Goal: Task Accomplishment & Management: Manage account settings

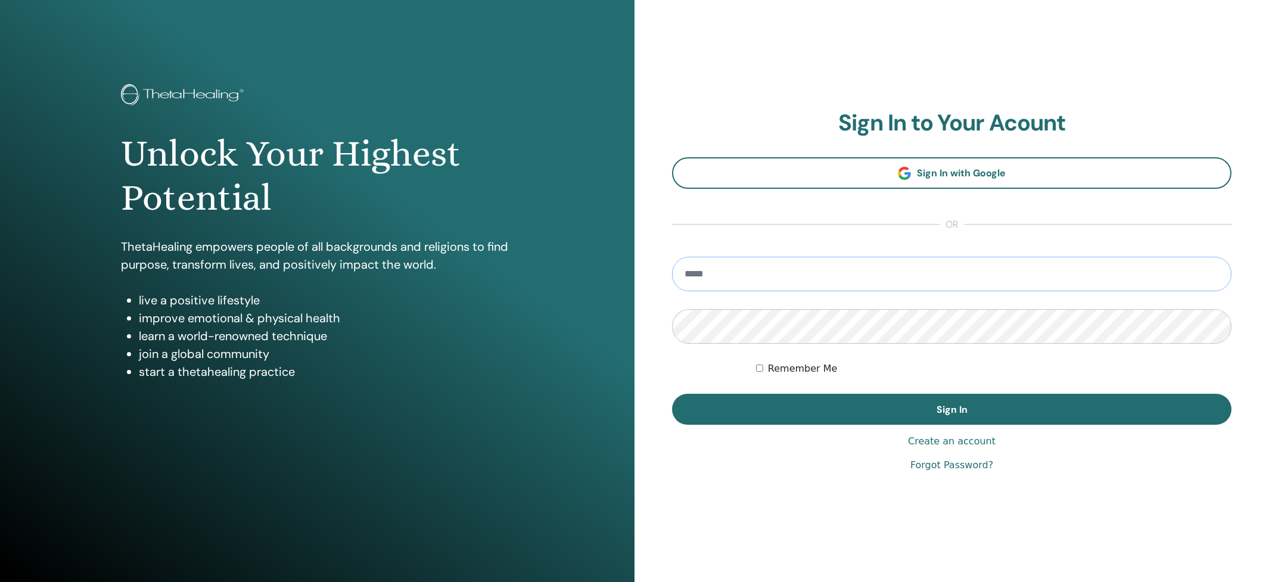
type input "**********"
click at [952, 409] on button "Sign In" at bounding box center [951, 409] width 559 height 31
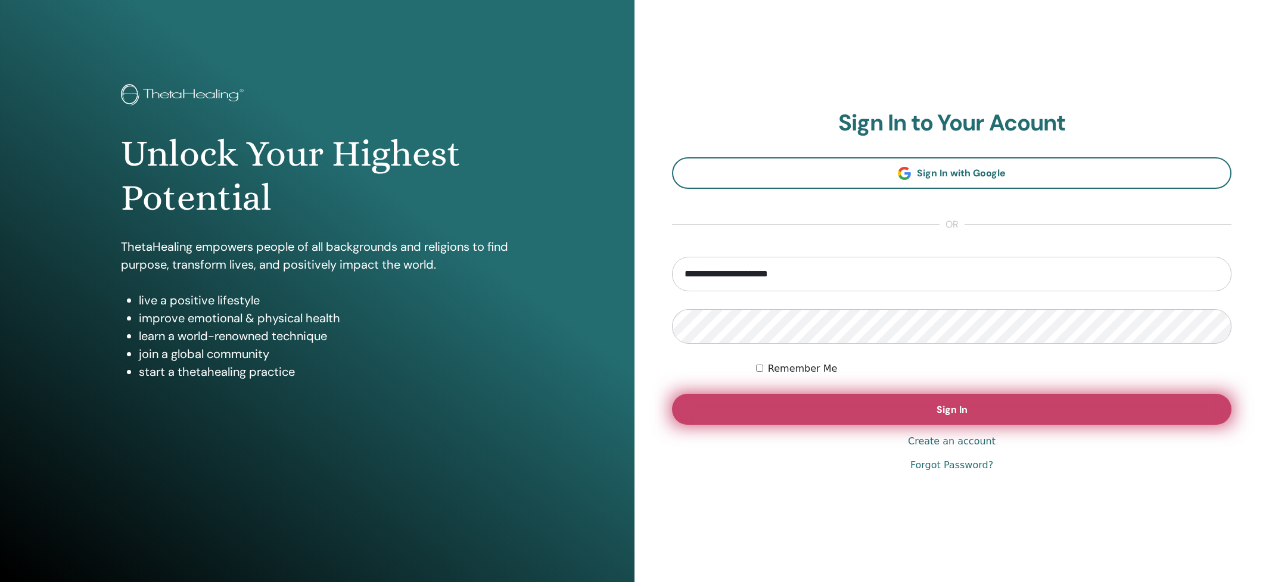
click at [894, 404] on button "Sign In" at bounding box center [951, 409] width 559 height 31
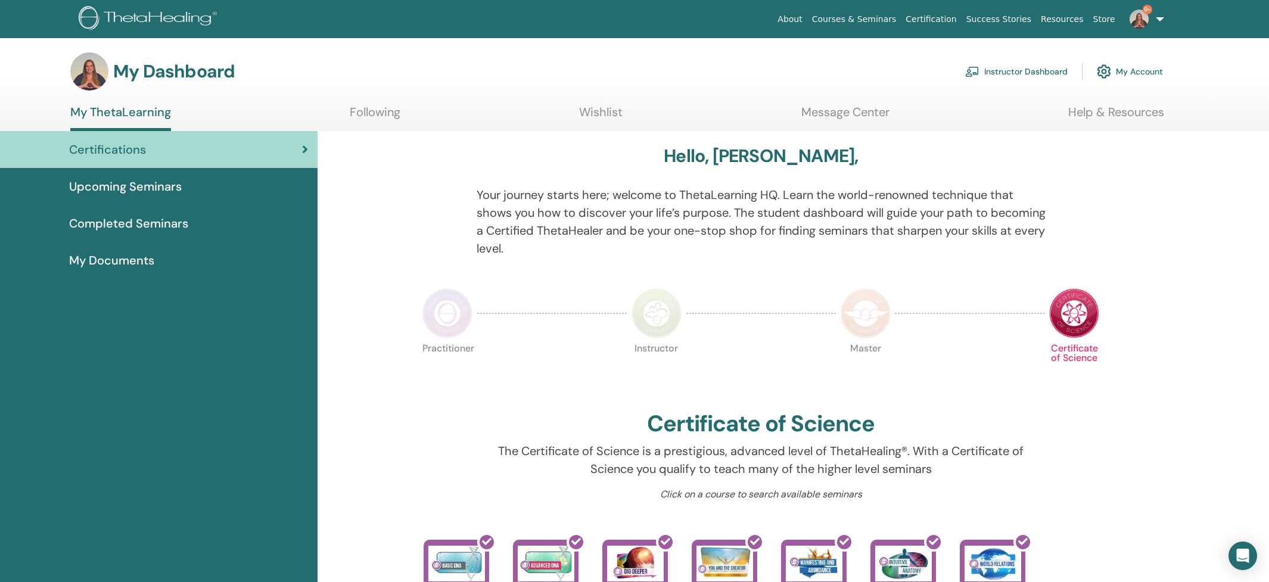
click at [1014, 77] on link "Instructor Dashboard" at bounding box center [1016, 71] width 102 height 26
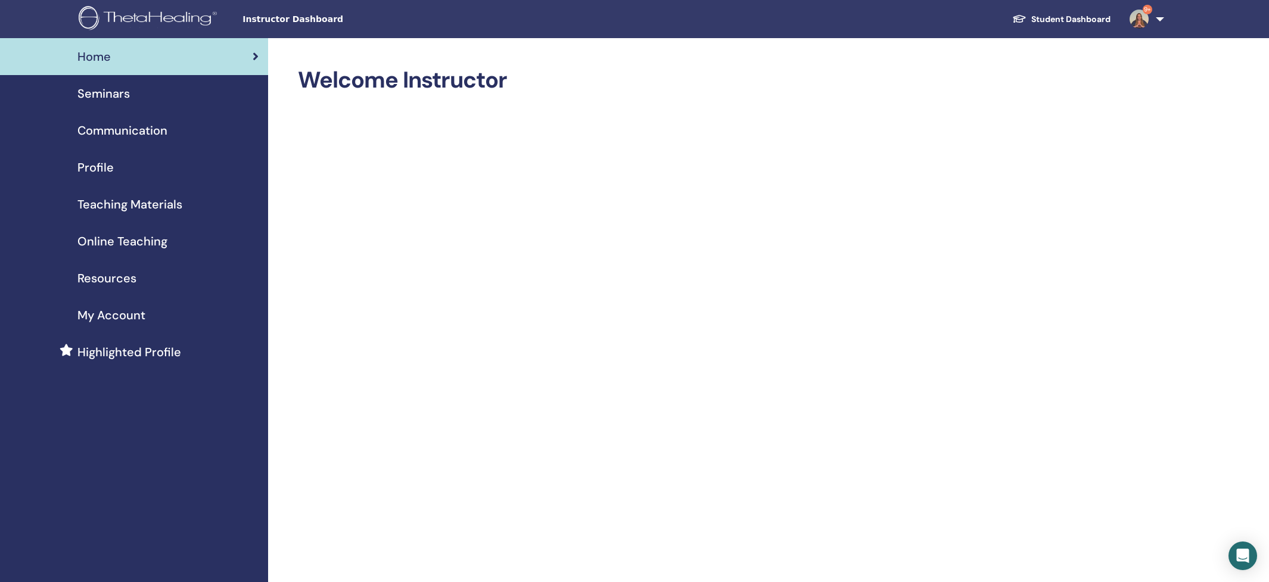
click at [97, 316] on span "My Account" at bounding box center [111, 315] width 68 height 18
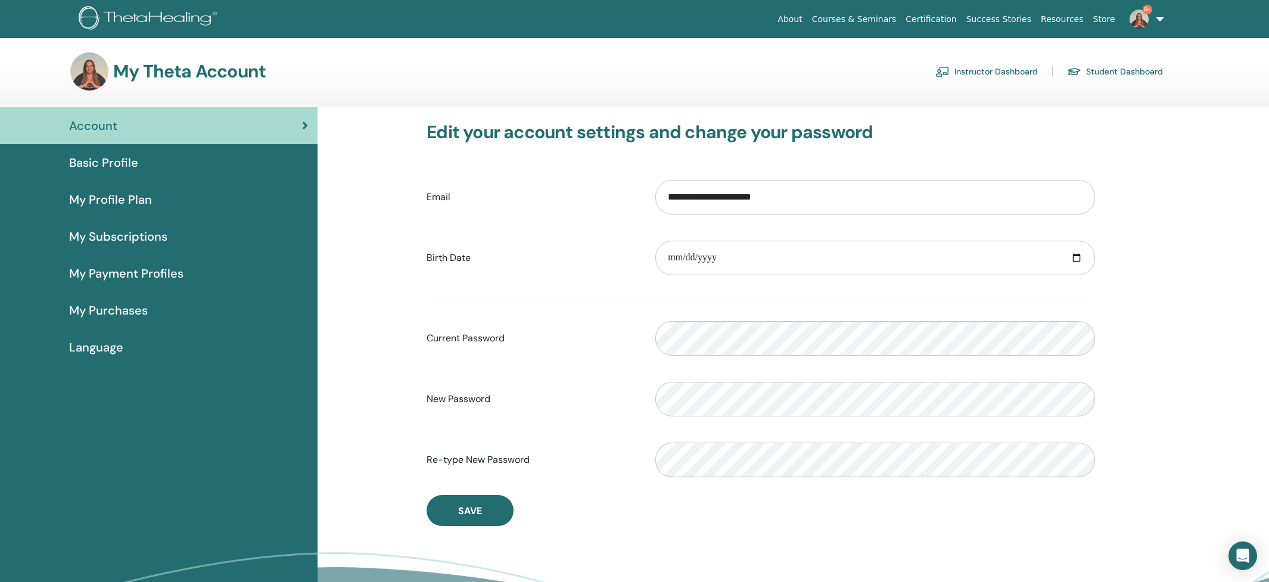
click at [107, 234] on span "My Subscriptions" at bounding box center [118, 237] width 98 height 18
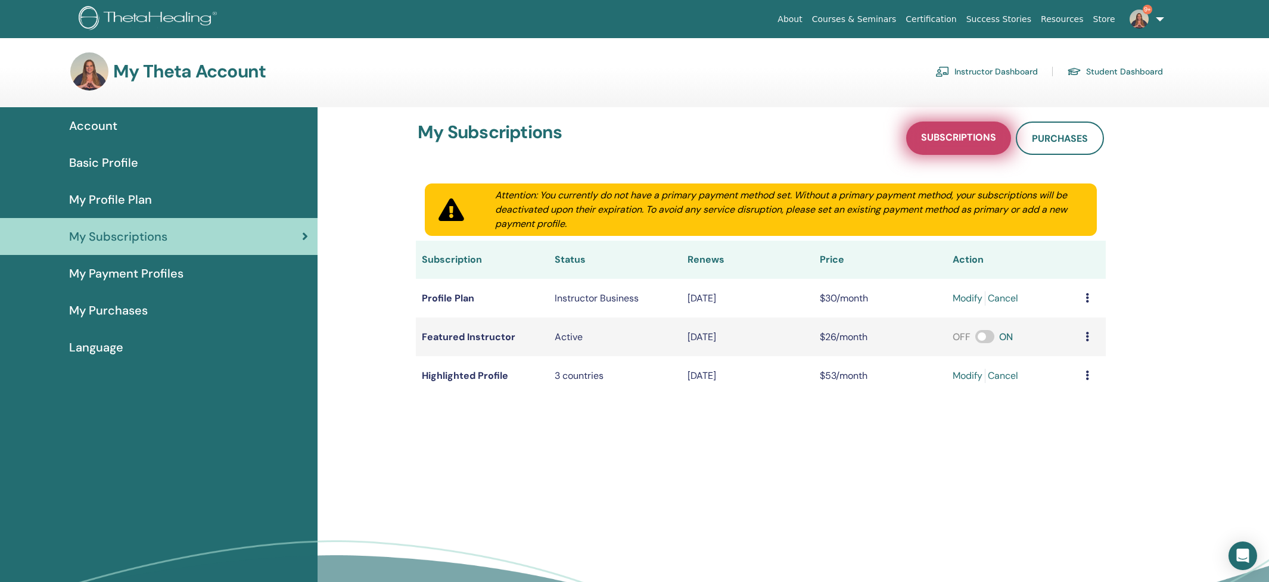
click at [981, 135] on span "Subscriptions" at bounding box center [958, 138] width 75 height 15
click at [101, 198] on span "My Profile Plan" at bounding box center [110, 200] width 83 height 18
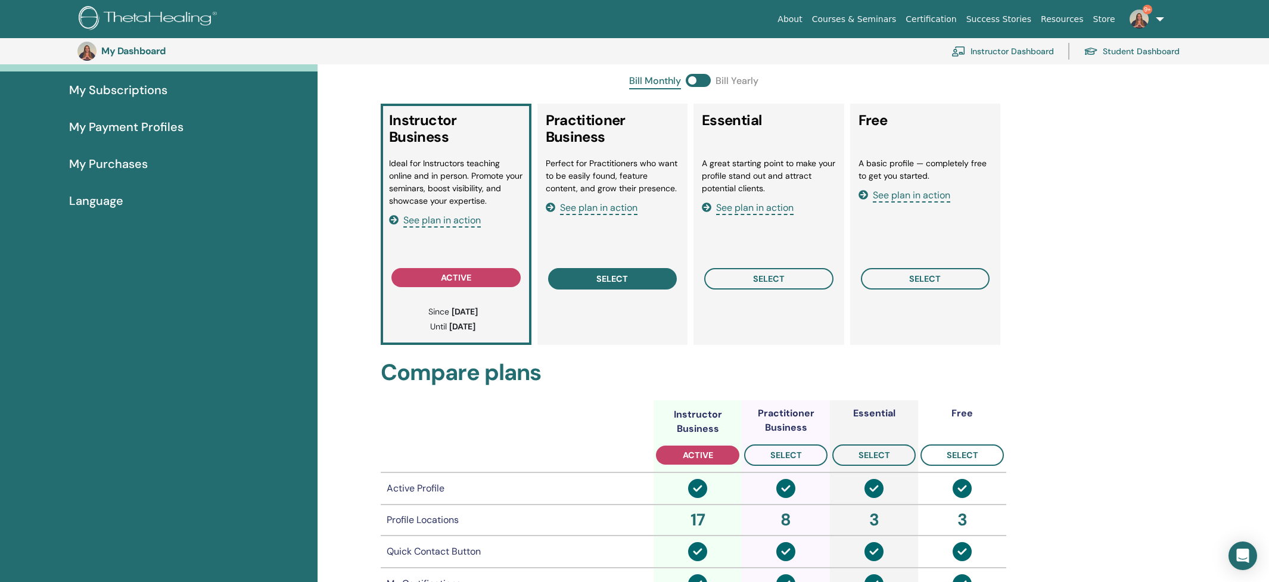
scroll to position [163, 0]
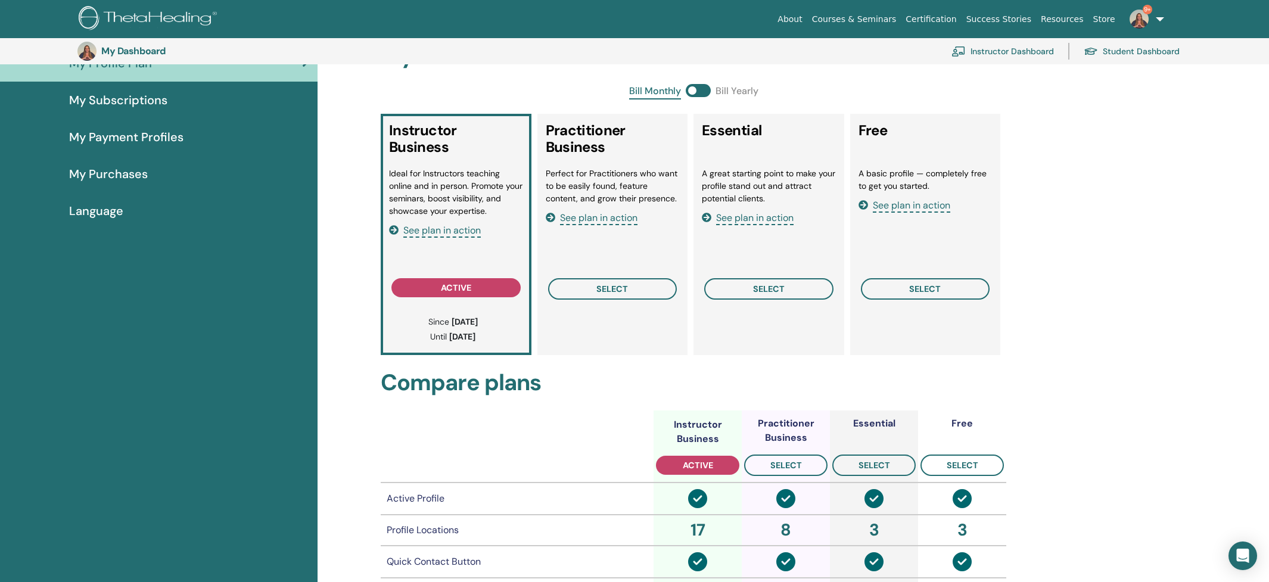
click at [132, 91] on link "My Subscriptions" at bounding box center [159, 100] width 318 height 37
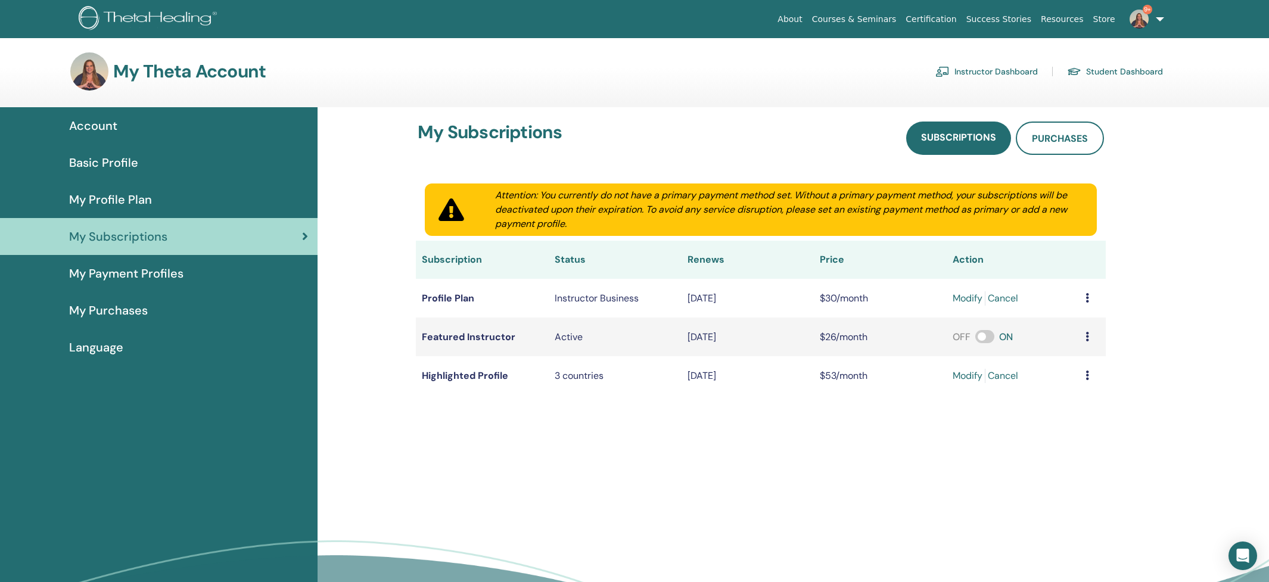
click at [131, 204] on span "My Profile Plan" at bounding box center [110, 200] width 83 height 18
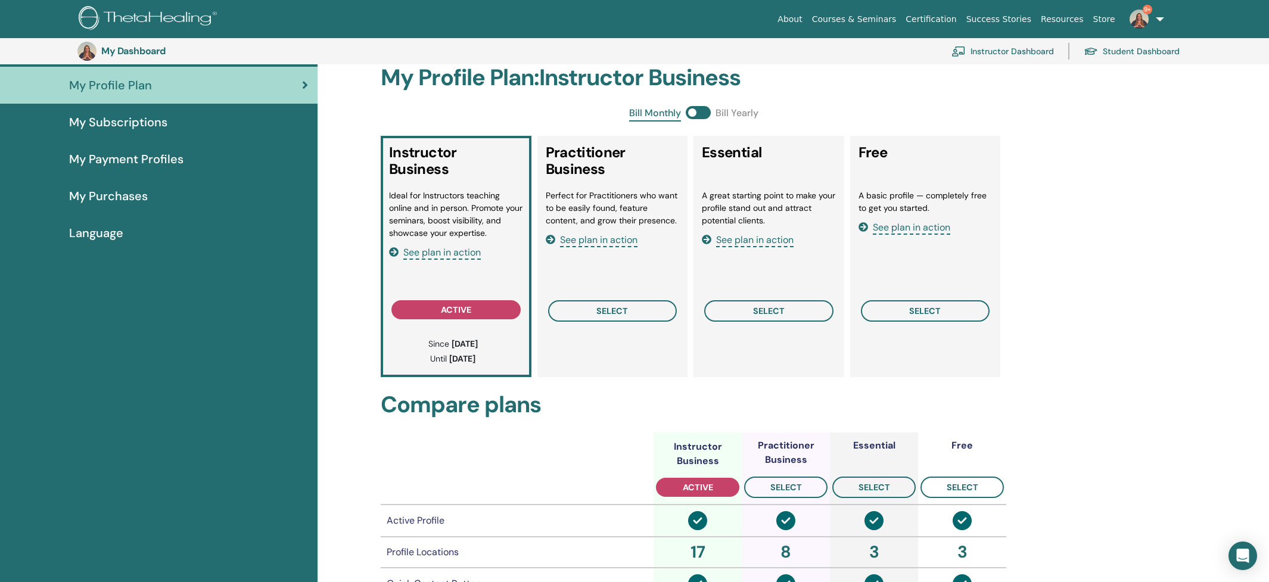
scroll to position [139, 0]
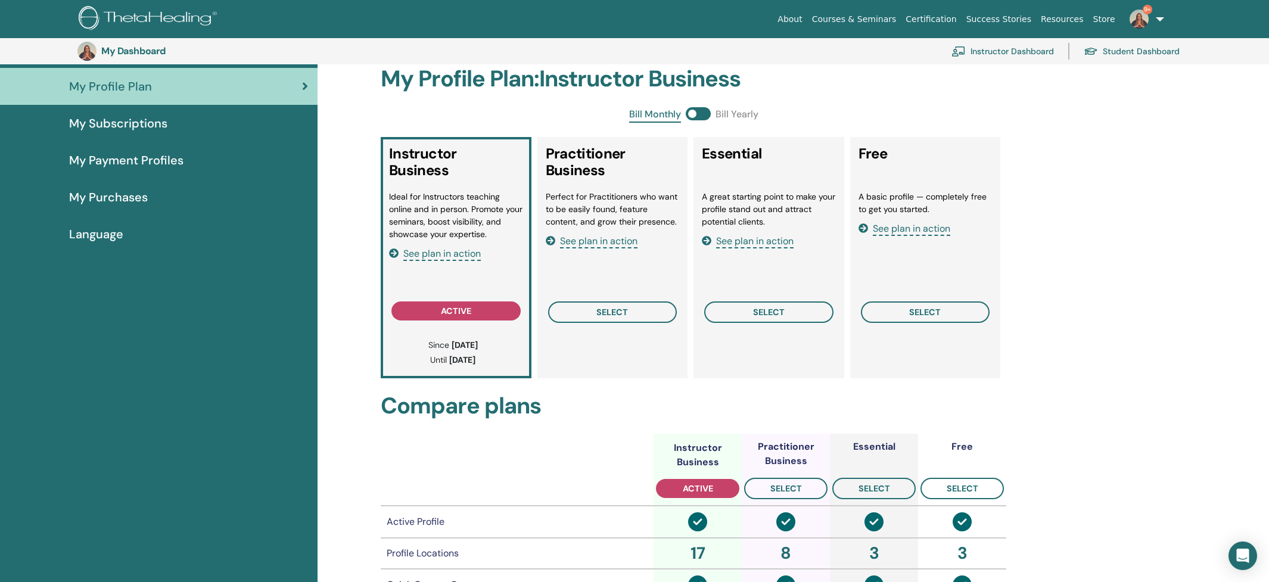
click at [1152, 19] on span "9+" at bounding box center [1139, 19] width 29 height 10
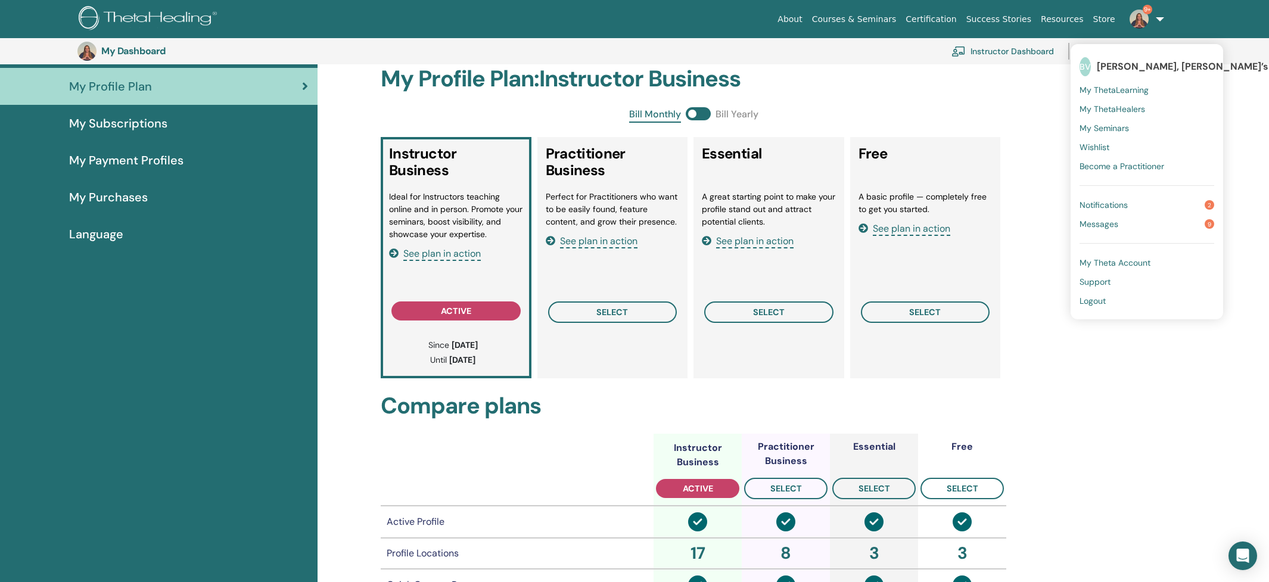
click at [1090, 299] on span "Logout" at bounding box center [1093, 301] width 26 height 11
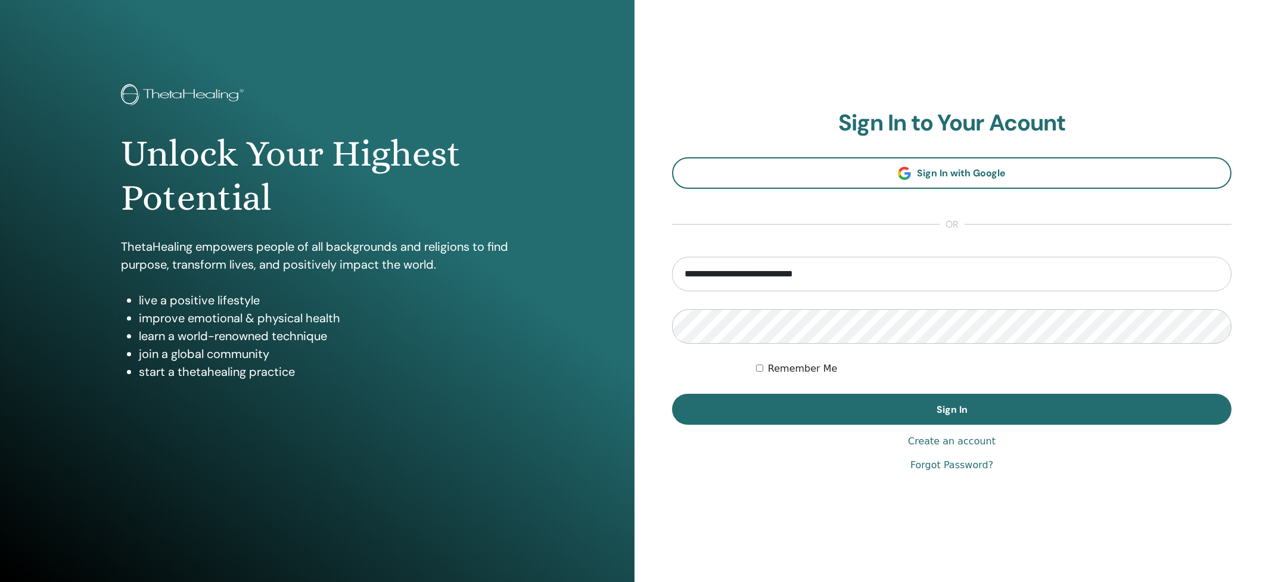
type input "**********"
click at [952, 409] on button "Sign In" at bounding box center [951, 409] width 559 height 31
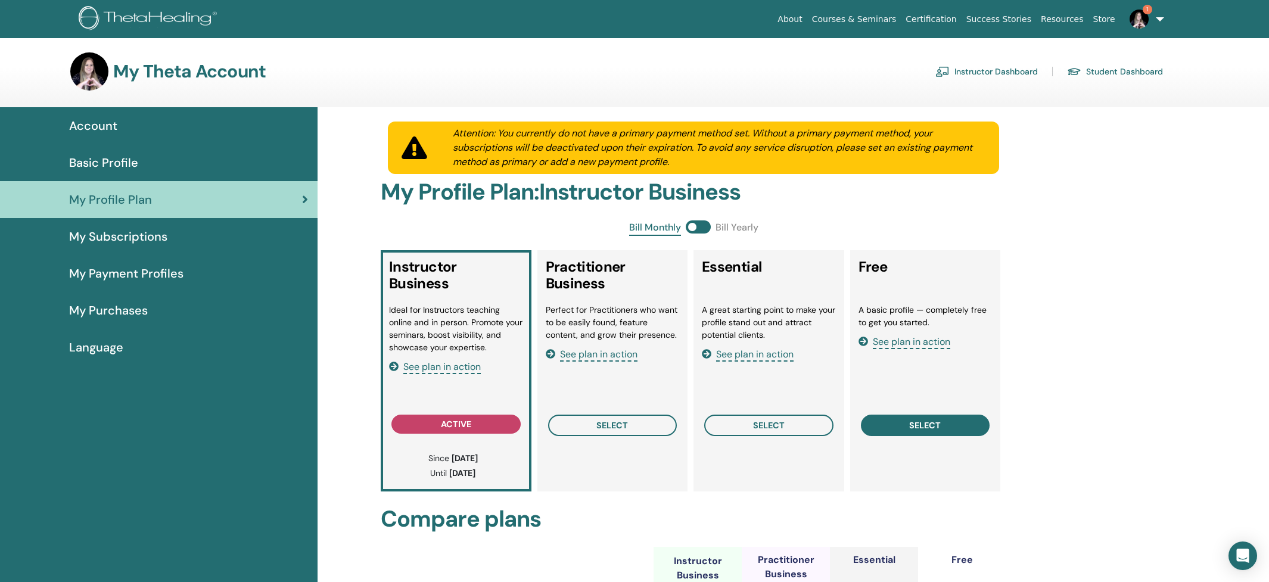
click at [918, 434] on button "select" at bounding box center [925, 425] width 129 height 21
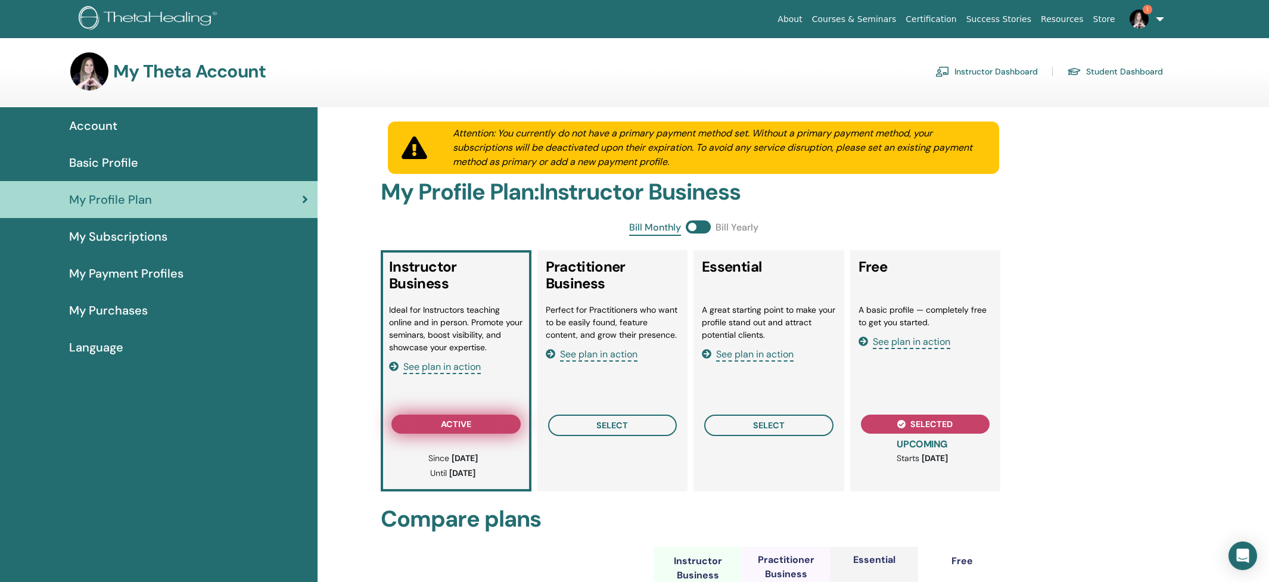
click at [484, 415] on button "active" at bounding box center [455, 424] width 129 height 19
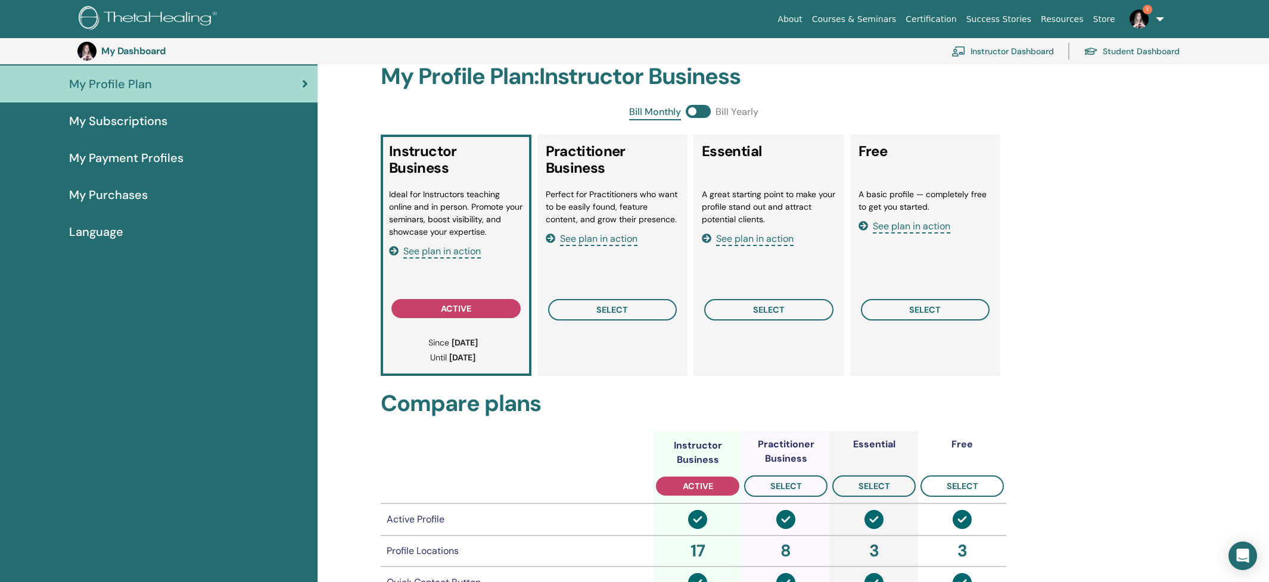
scroll to position [142, 0]
click at [156, 124] on span "My Subscriptions" at bounding box center [118, 120] width 98 height 18
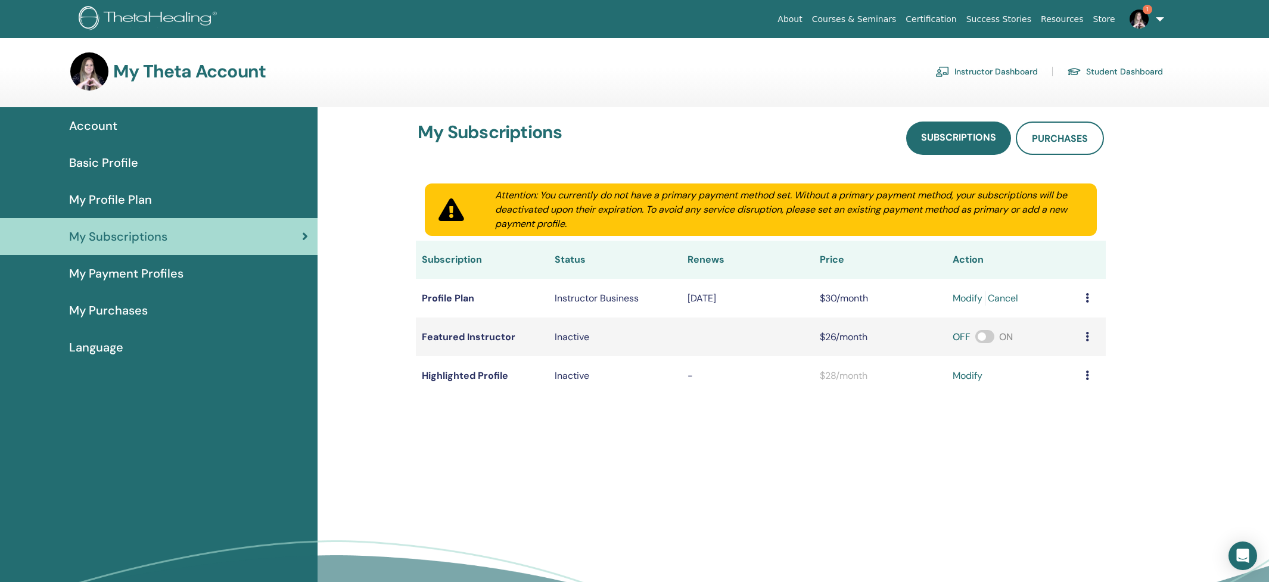
click at [953, 300] on link "modify" at bounding box center [968, 298] width 30 height 14
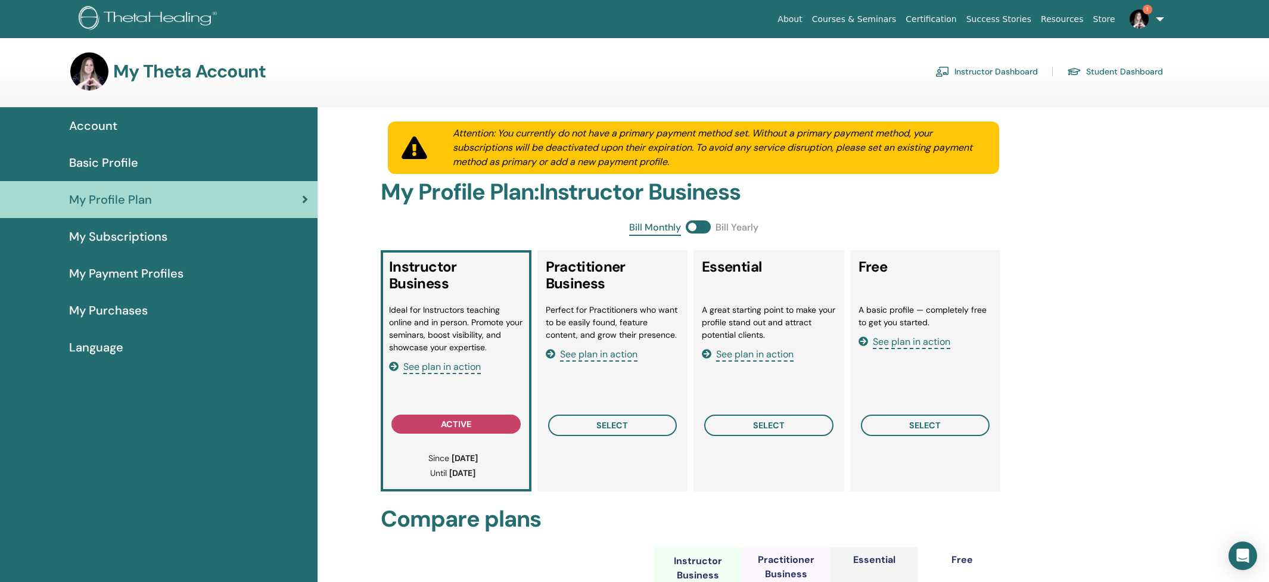
click at [177, 241] on div "My Subscriptions" at bounding box center [159, 237] width 299 height 18
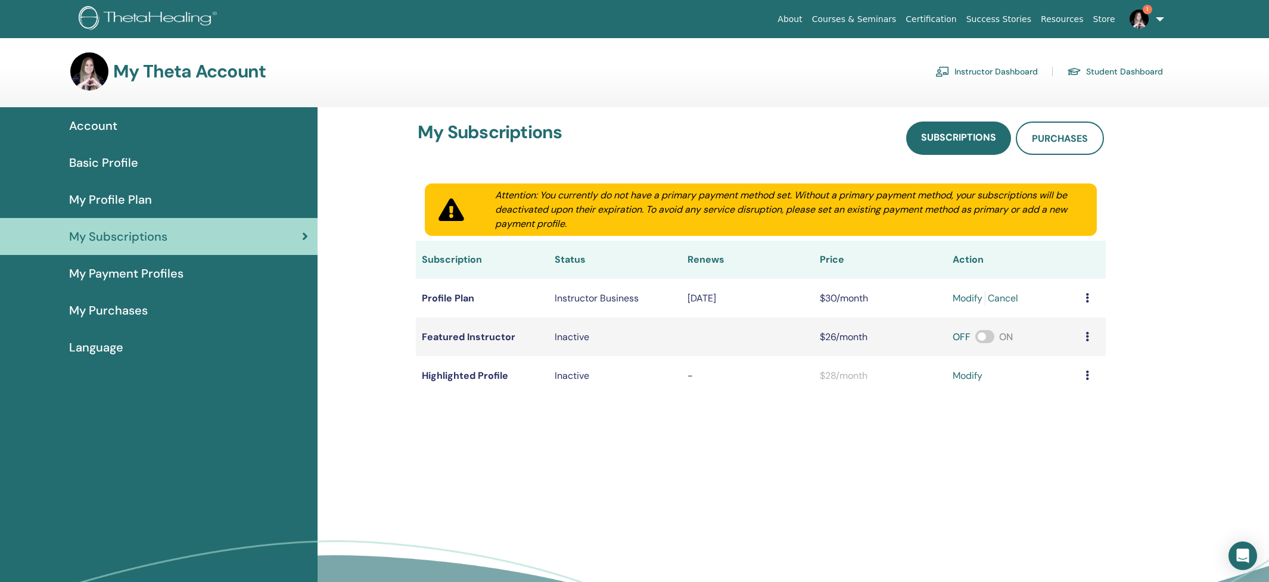
click at [145, 194] on span "My Profile Plan" at bounding box center [110, 200] width 83 height 18
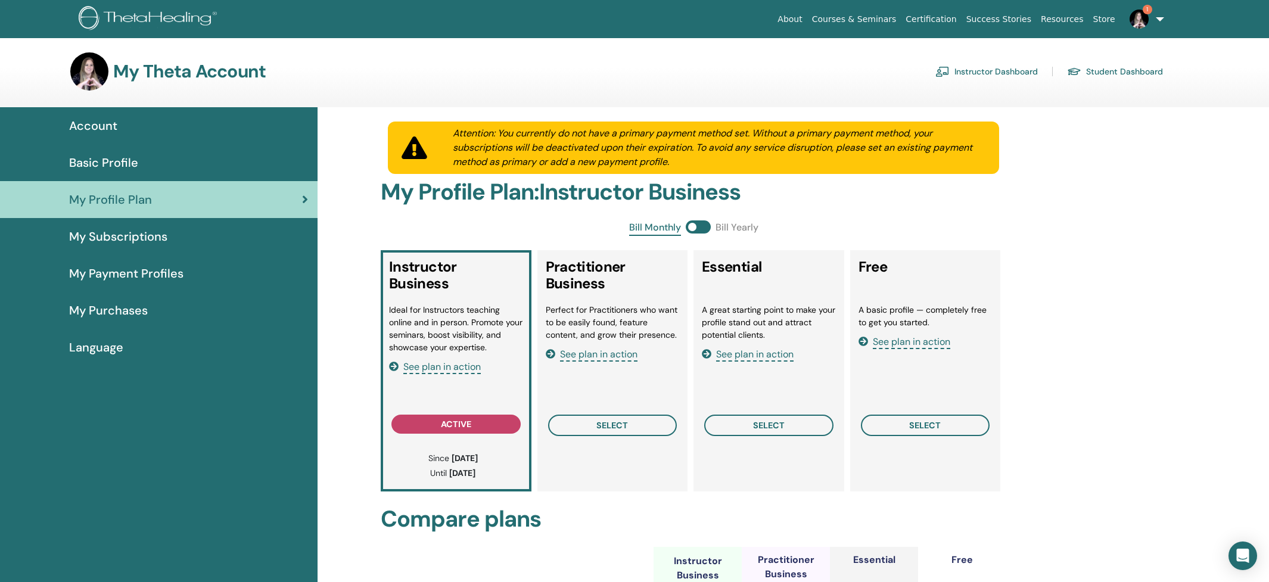
click at [110, 234] on span "My Subscriptions" at bounding box center [118, 237] width 98 height 18
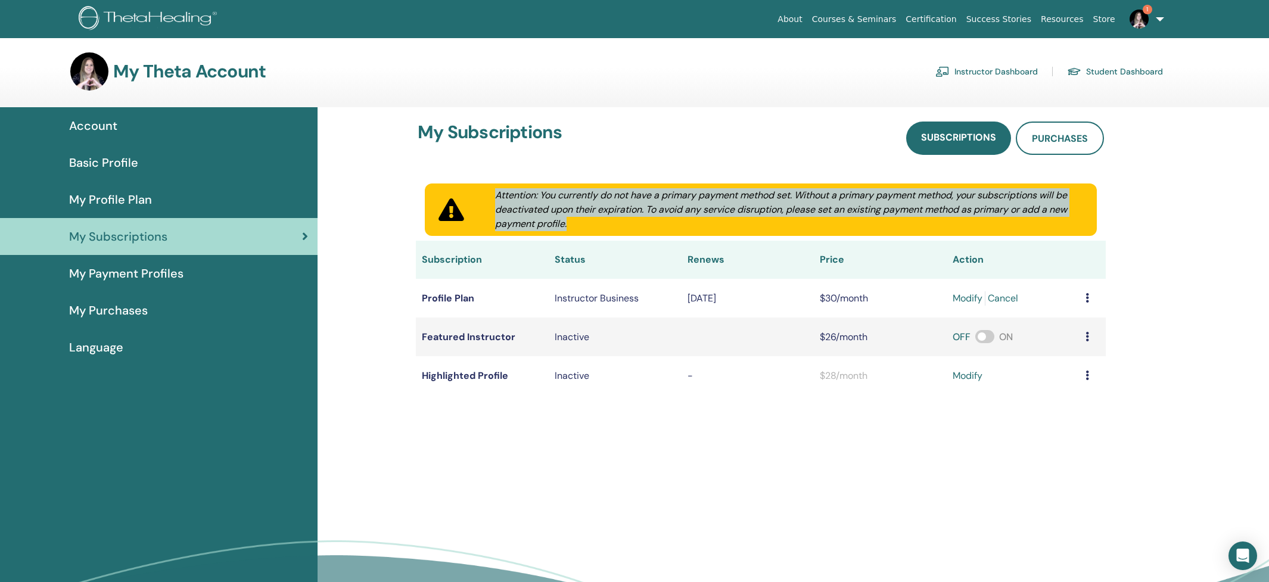
drag, startPoint x: 422, startPoint y: 173, endPoint x: 868, endPoint y: 231, distance: 450.0
click at [868, 231] on div "My Subscriptions Subscriptions Purchases Attention: You currently do not have a…" at bounding box center [761, 258] width 686 height 273
